Goal: Task Accomplishment & Management: Manage account settings

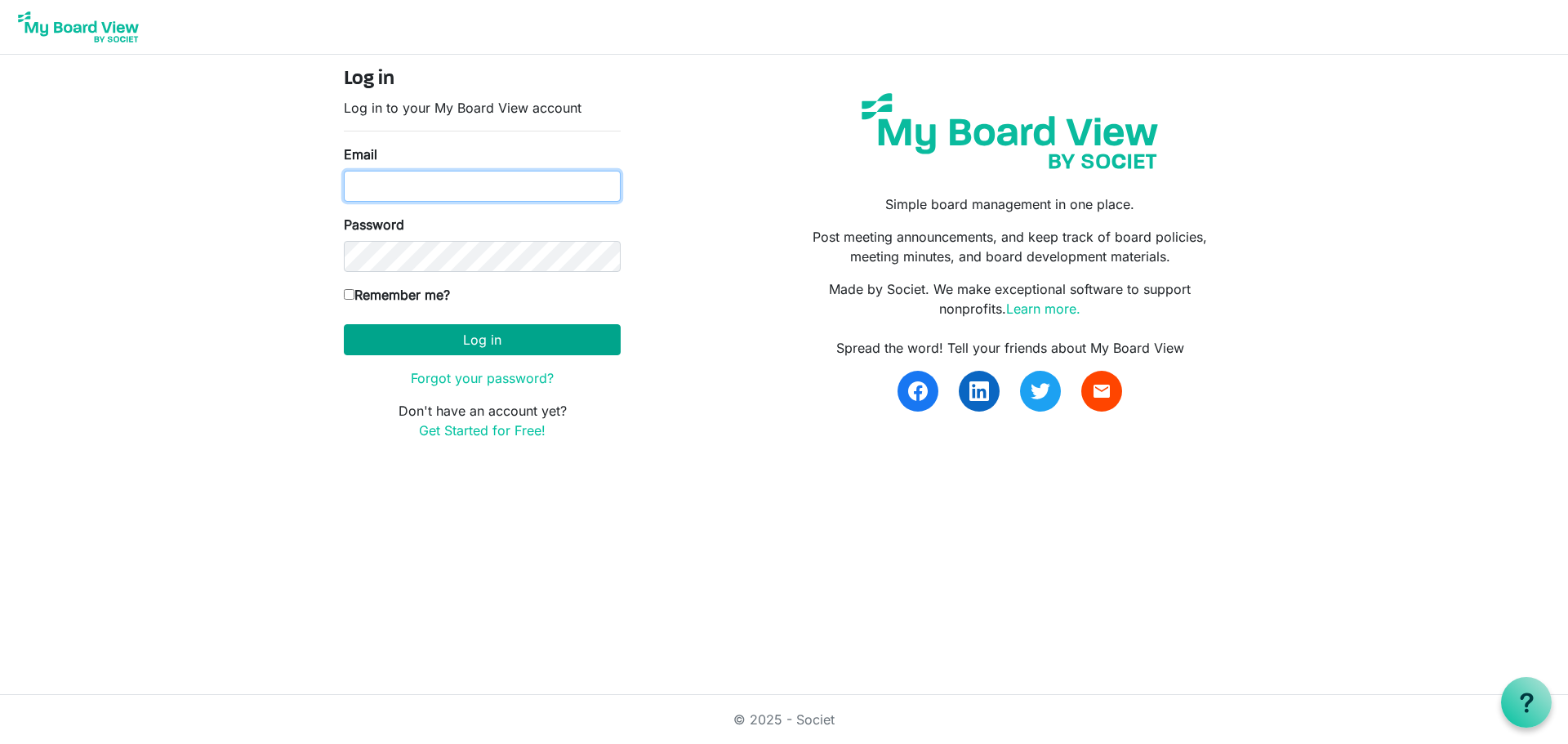
type input "kafraley@advancechc.org"
click at [542, 337] on button "Log in" at bounding box center [482, 339] width 277 height 31
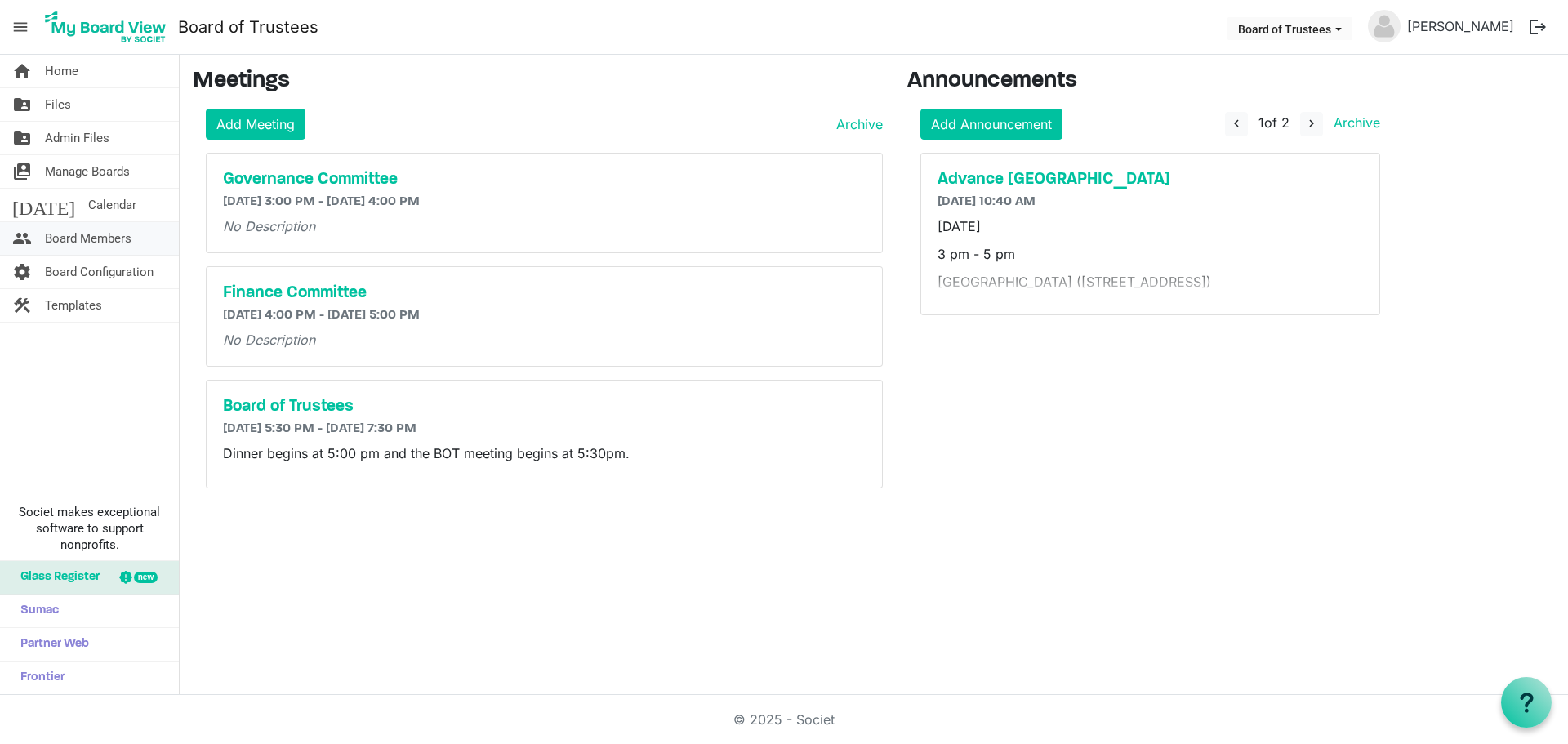
click at [62, 240] on span "Board Members" at bounding box center [88, 239] width 86 height 33
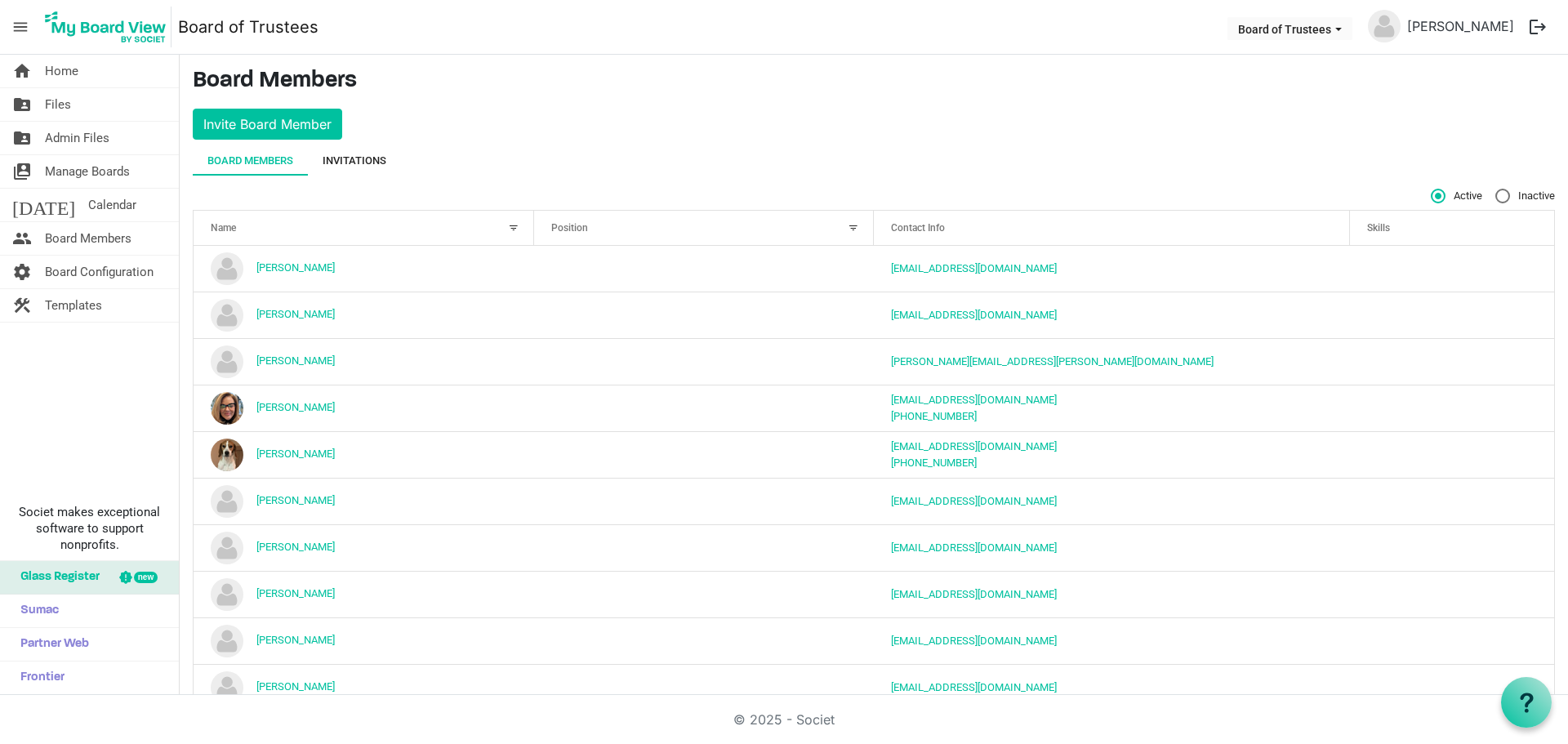
click at [356, 156] on div "Invitations" at bounding box center [354, 160] width 63 height 16
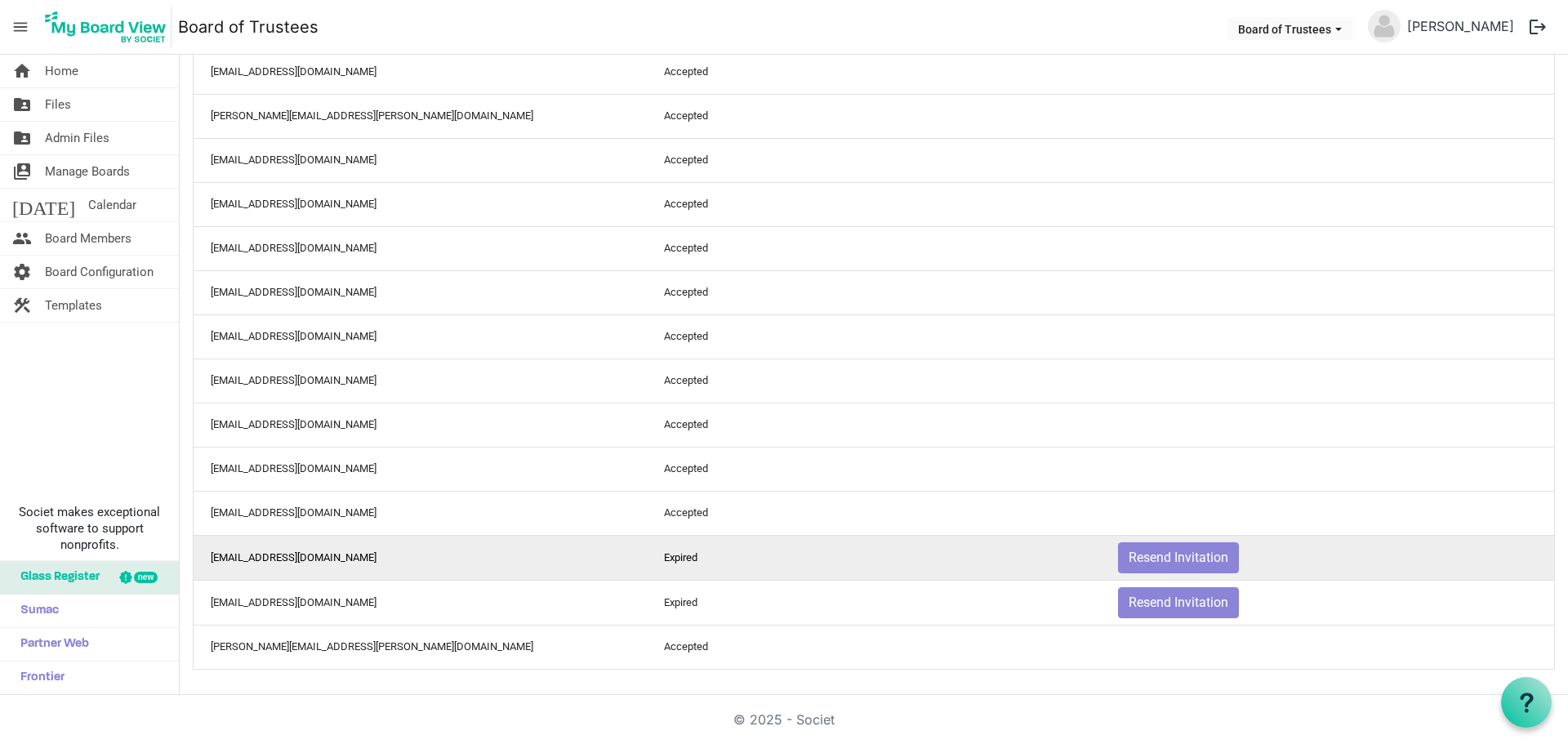
scroll to position [441, 0]
click at [1175, 559] on button "Resend Invitation" at bounding box center [1179, 557] width 121 height 31
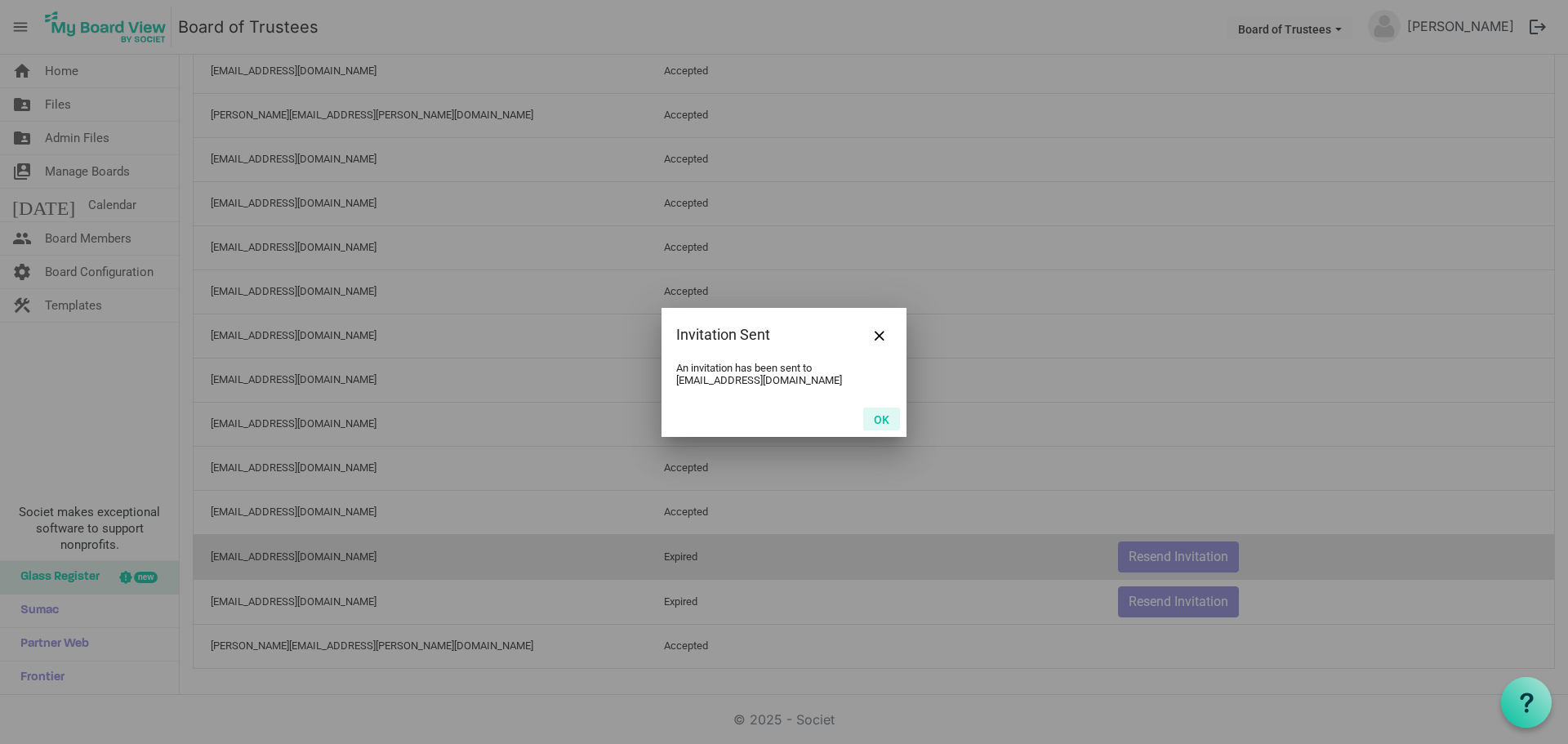
click at [874, 417] on button "OK" at bounding box center [881, 419] width 36 height 23
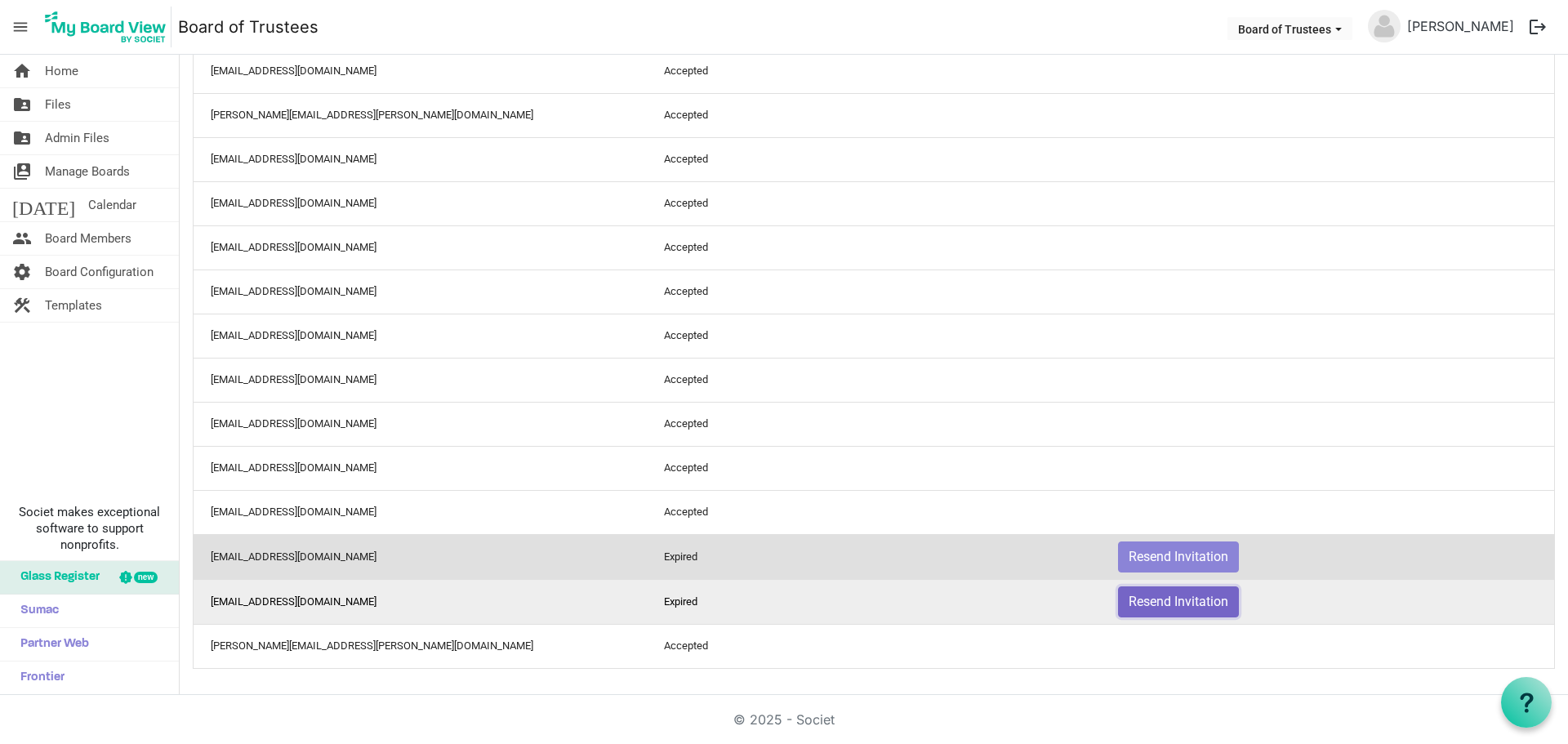
click at [1163, 604] on button "Resend Invitation" at bounding box center [1179, 602] width 121 height 31
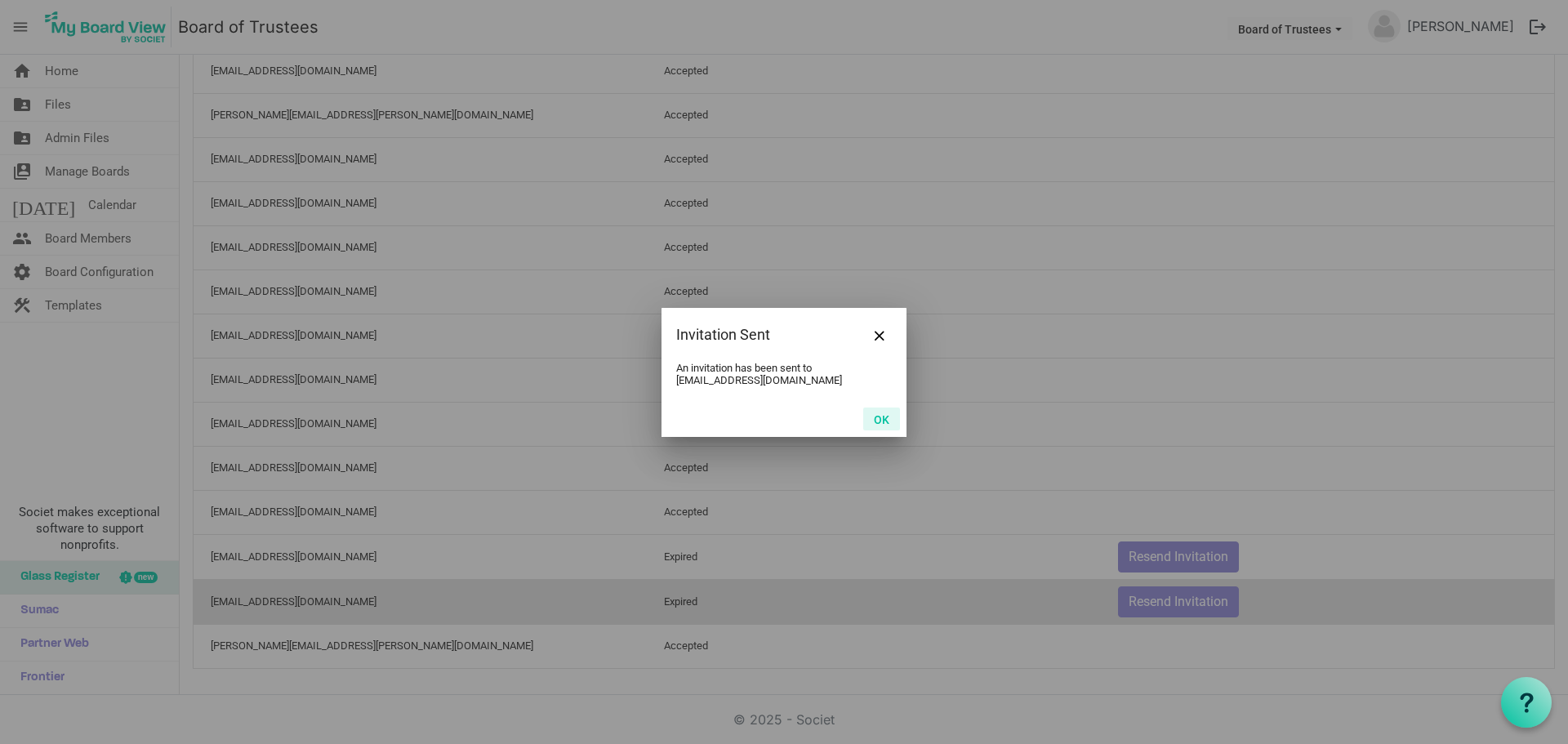
click at [879, 416] on button "OK" at bounding box center [881, 419] width 36 height 23
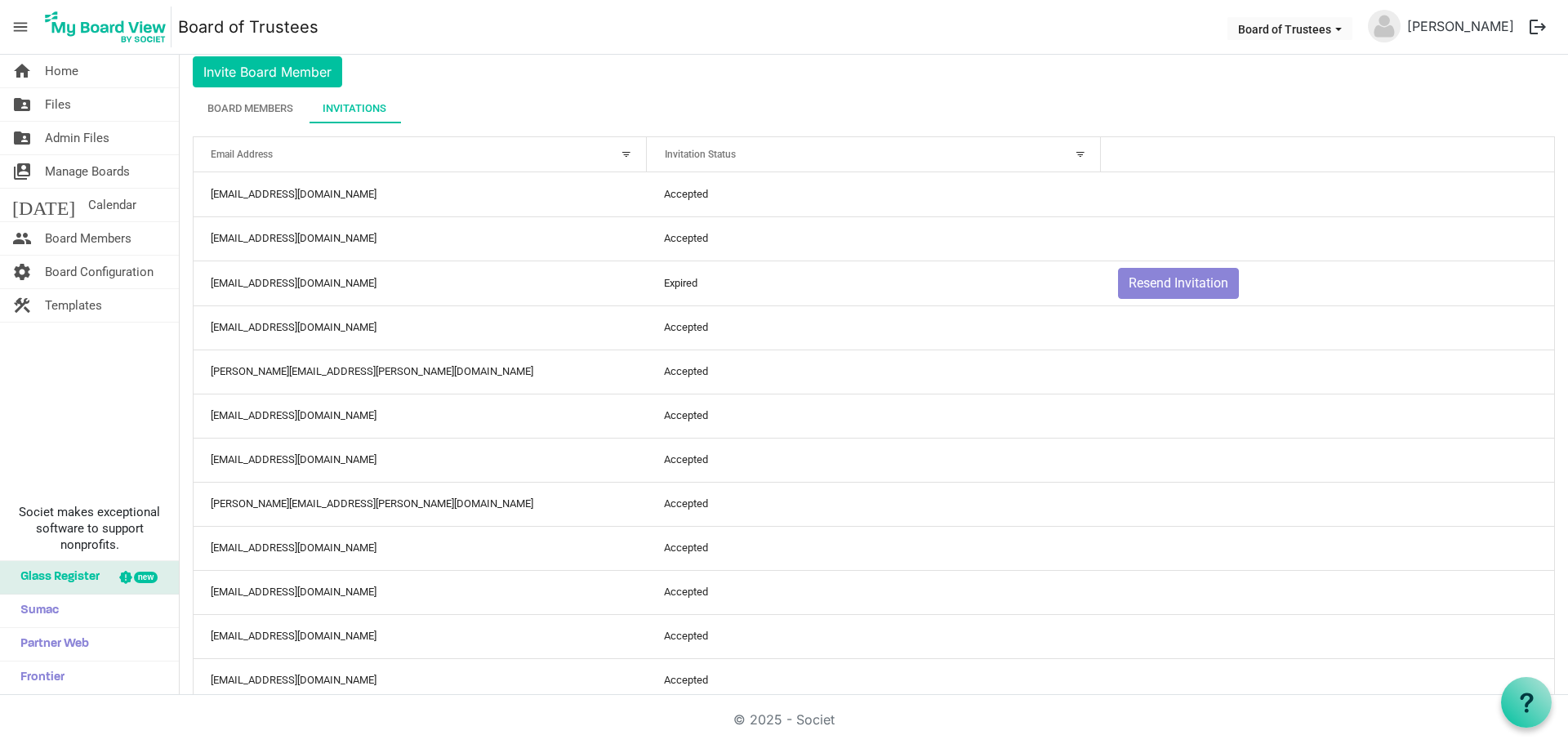
scroll to position [33, 0]
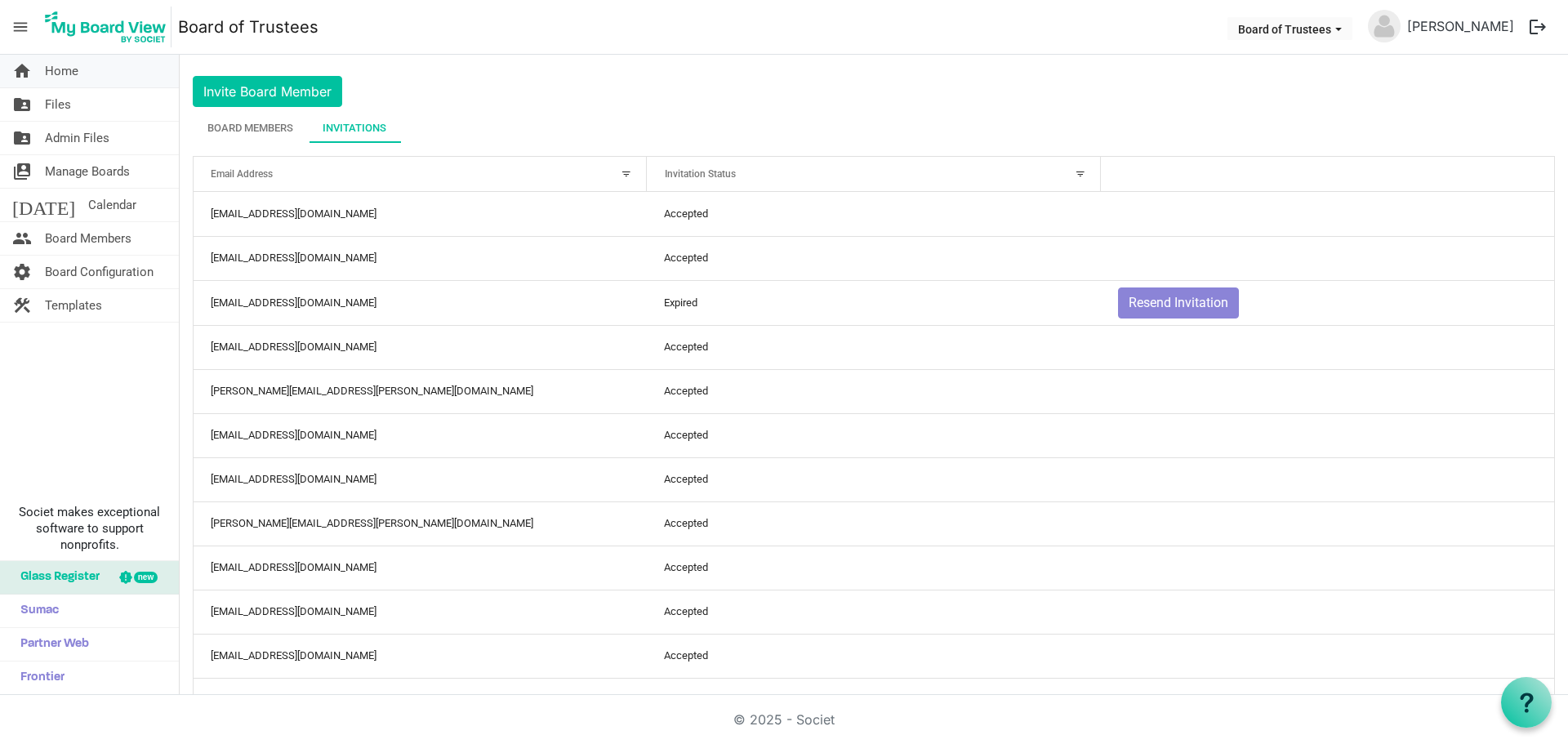
click at [61, 75] on span "Home" at bounding box center [61, 71] width 34 height 33
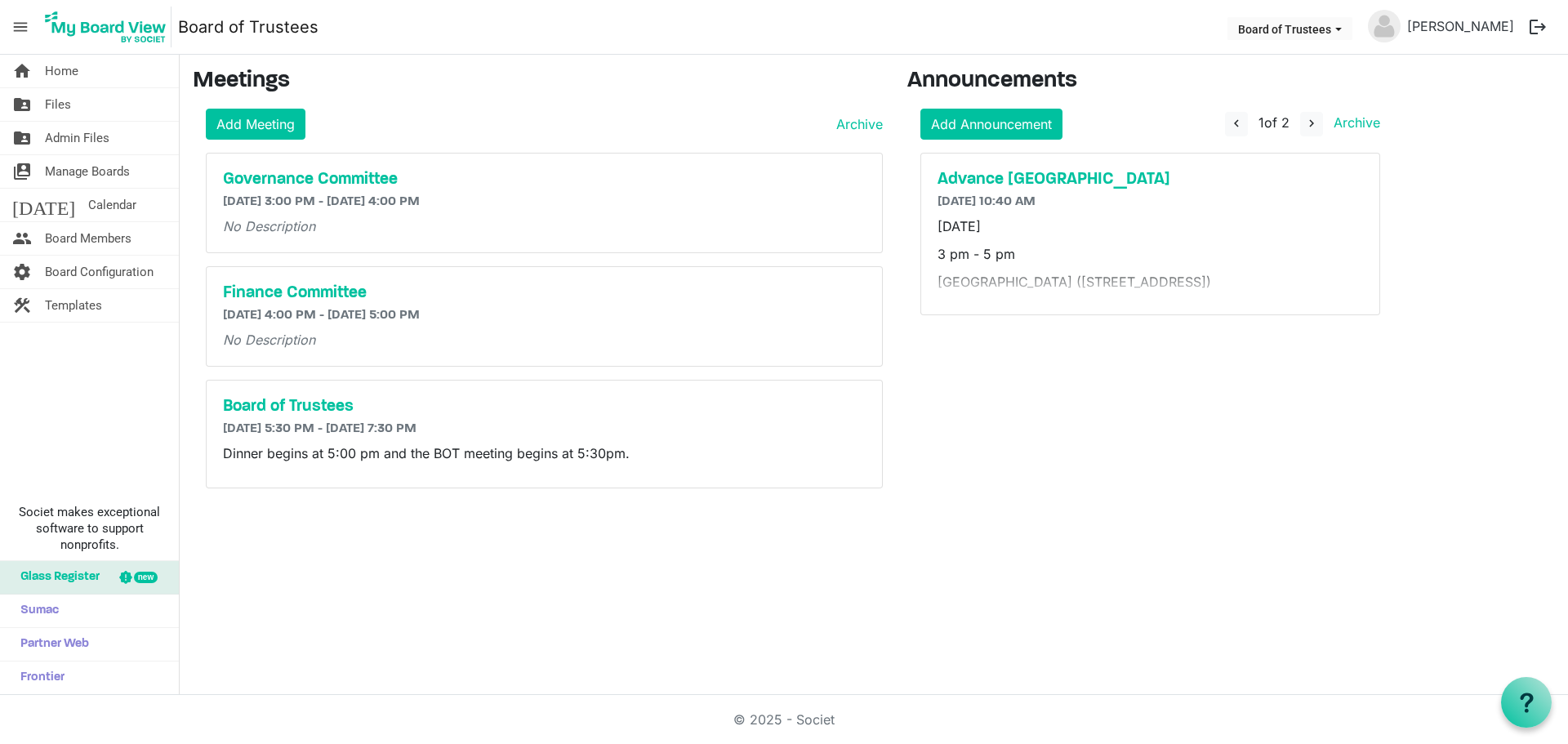
click at [1540, 25] on button "logout" at bounding box center [1538, 27] width 35 height 35
